Goal: Task Accomplishment & Management: Manage account settings

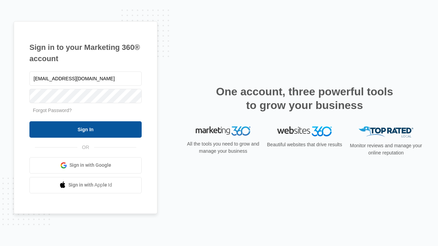
click at [86, 129] on input "Sign In" at bounding box center [85, 129] width 112 height 16
